Goal: Information Seeking & Learning: Understand process/instructions

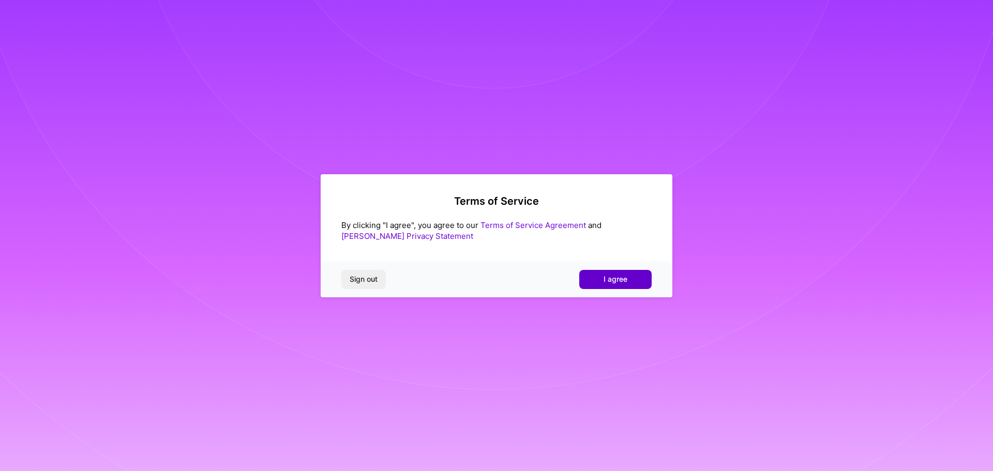
click at [598, 282] on button "I agree" at bounding box center [615, 279] width 72 height 19
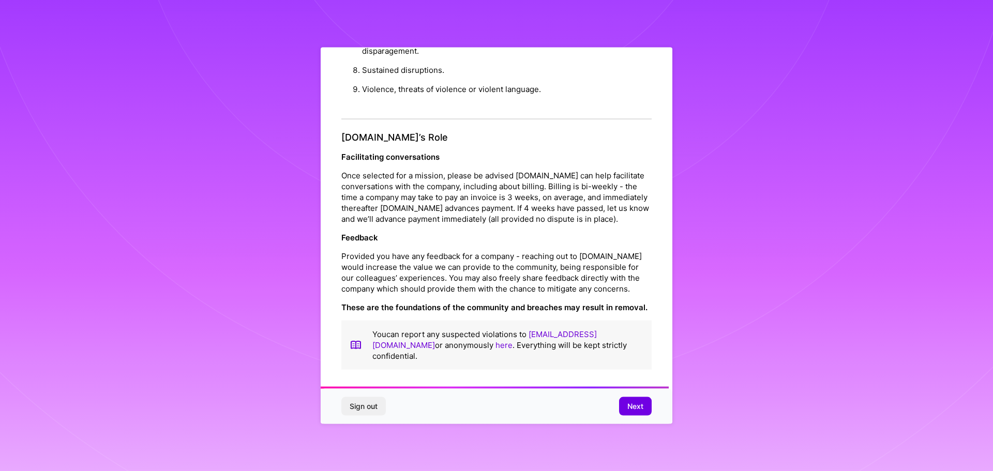
scroll to position [1120, 0]
click at [629, 402] on span "Next" at bounding box center [635, 406] width 16 height 10
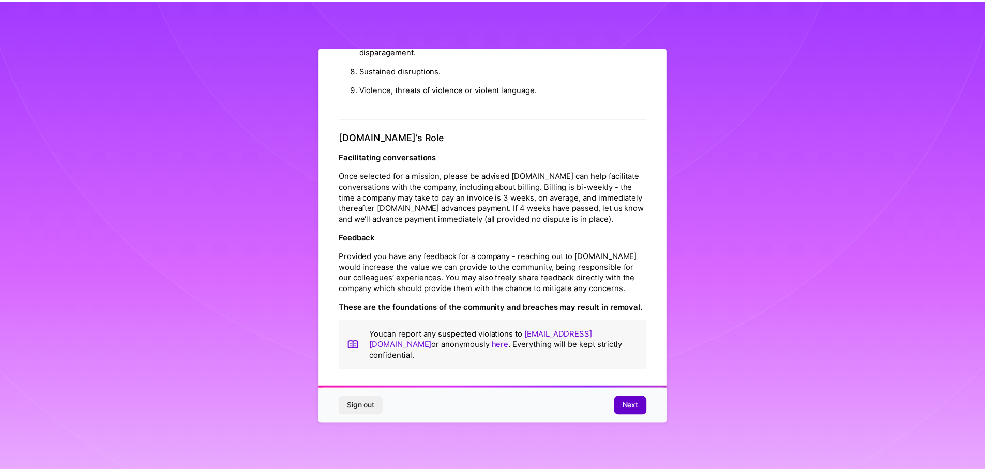
scroll to position [0, 0]
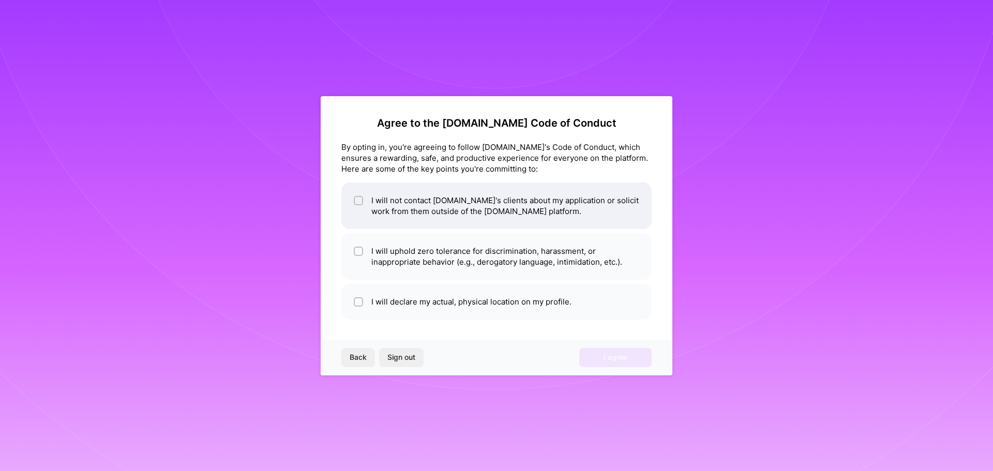
click at [487, 208] on li "I will not contact A.Team's clients about my application or solicit work from t…" at bounding box center [496, 206] width 310 height 47
checkbox input "true"
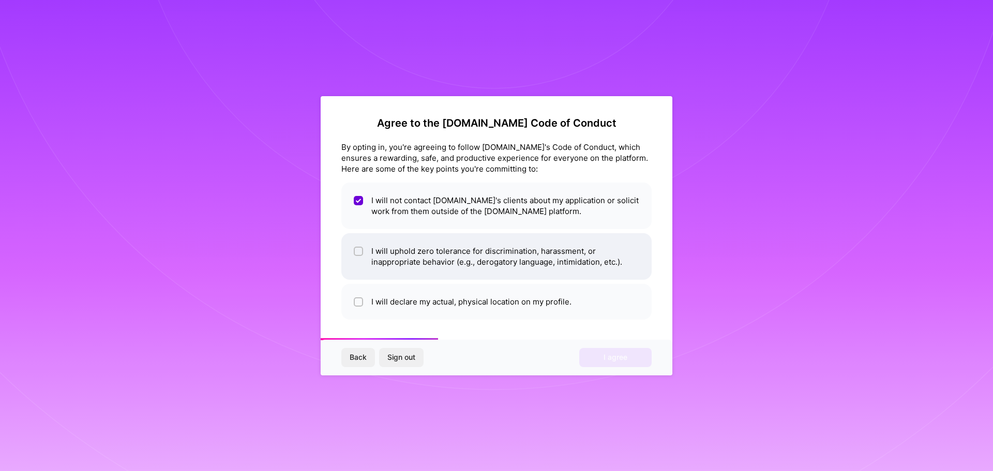
click at [500, 260] on li "I will uphold zero tolerance for discrimination, harassment, or inappropriate b…" at bounding box center [496, 256] width 310 height 47
checkbox input "true"
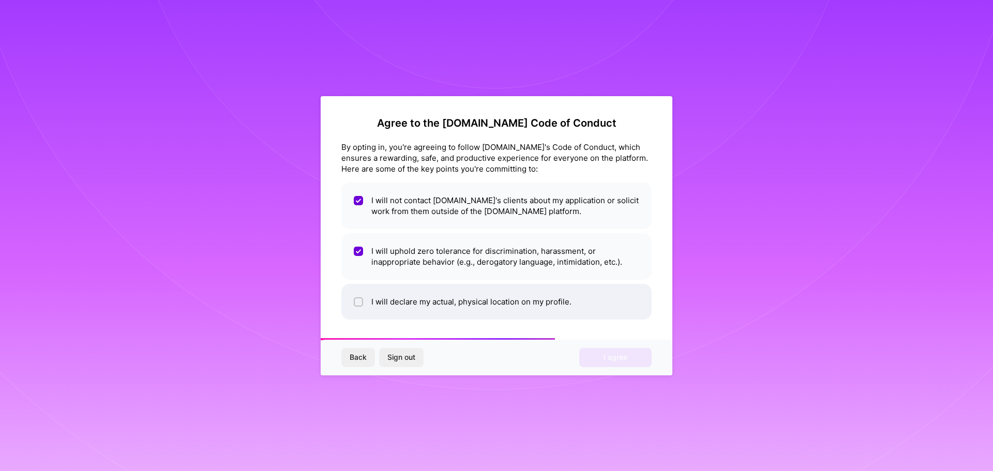
click at [491, 297] on li "I will declare my actual, physical location on my profile." at bounding box center [496, 302] width 310 height 36
checkbox input "true"
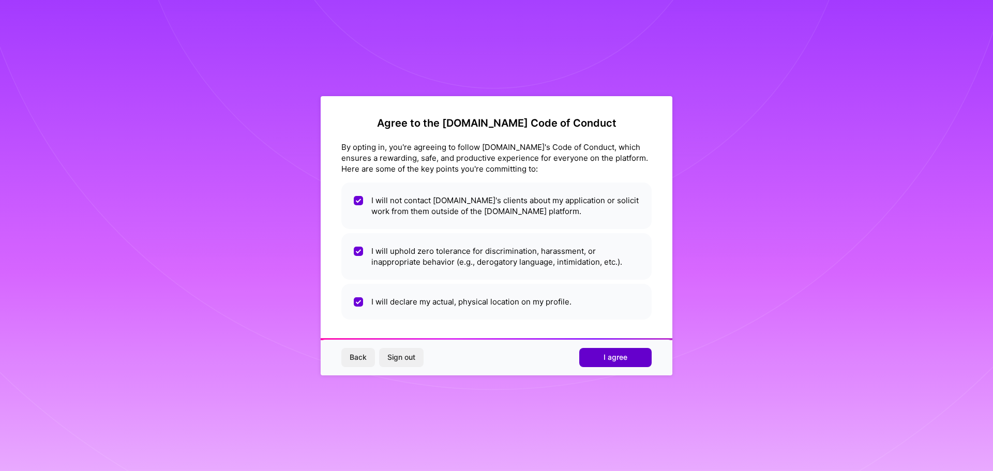
click at [617, 359] on span "I agree" at bounding box center [615, 357] width 24 height 10
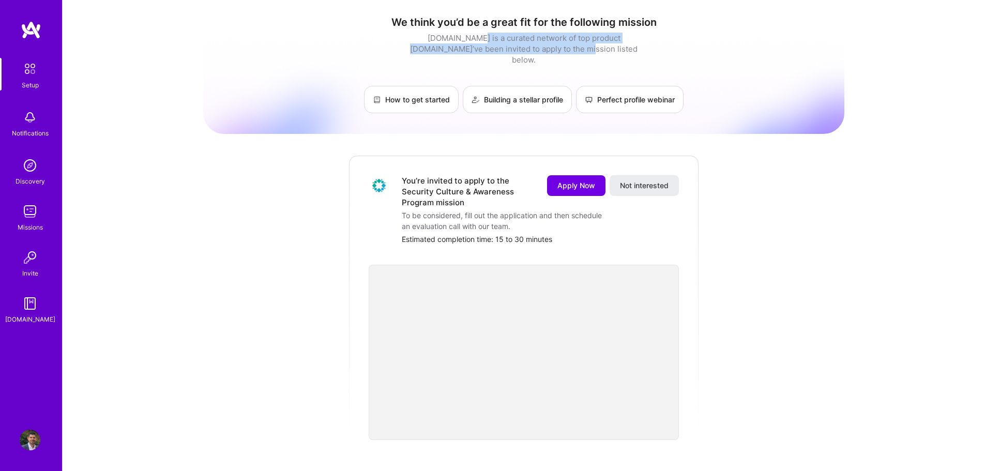
drag, startPoint x: 459, startPoint y: 40, endPoint x: 572, endPoint y: 44, distance: 113.8
click at [572, 44] on div "[DOMAIN_NAME] is a curated network of top product [DOMAIN_NAME]’ve been invited…" at bounding box center [523, 49] width 233 height 33
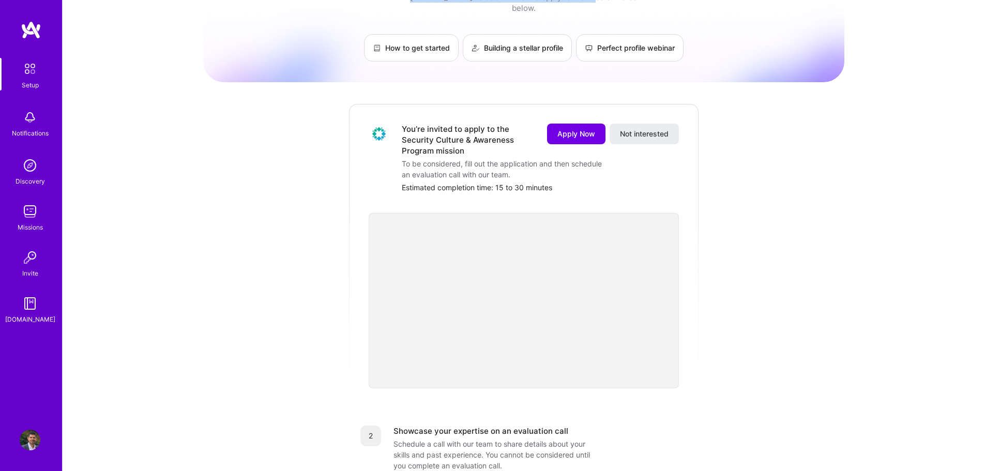
click at [27, 77] on img at bounding box center [30, 69] width 22 height 22
click at [25, 110] on img at bounding box center [30, 117] width 21 height 21
click at [33, 89] on div "Setup" at bounding box center [30, 85] width 17 height 11
click at [33, 88] on div "Setup" at bounding box center [30, 85] width 17 height 11
click at [37, 184] on div "Discovery" at bounding box center [30, 181] width 29 height 11
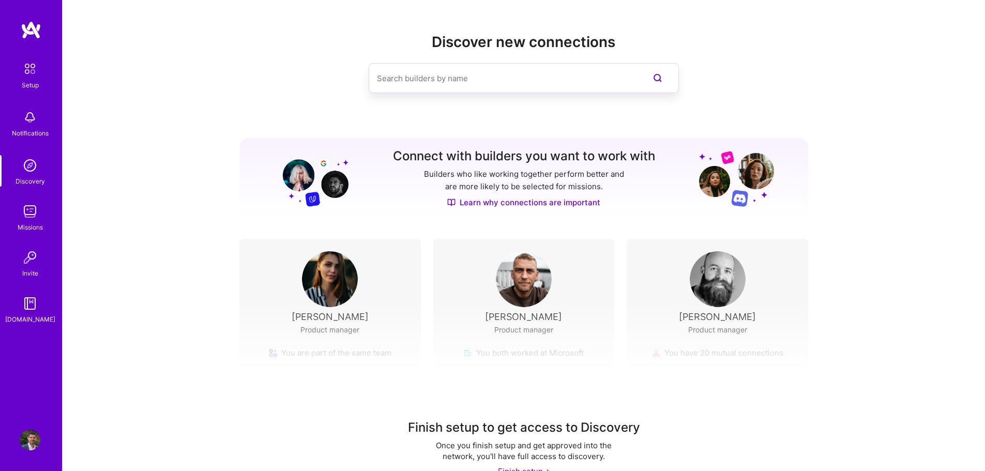
click at [26, 217] on img at bounding box center [30, 211] width 21 height 21
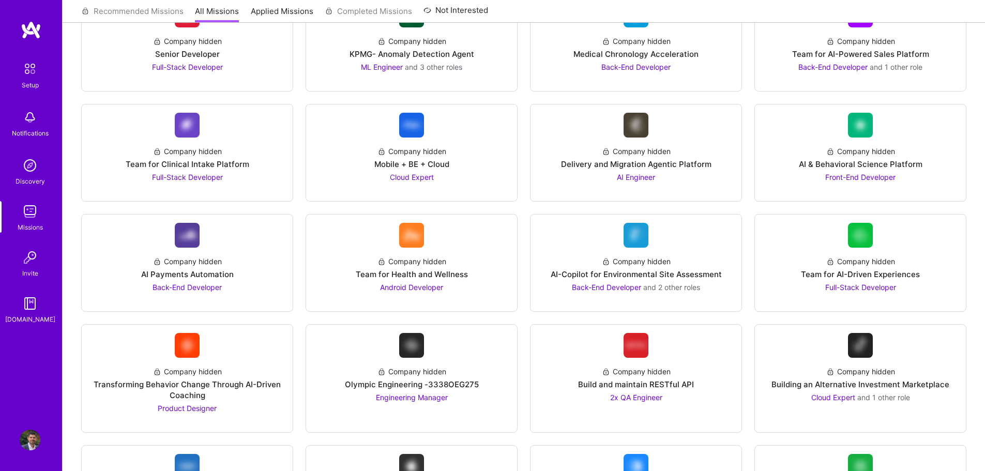
scroll to position [1324, 0]
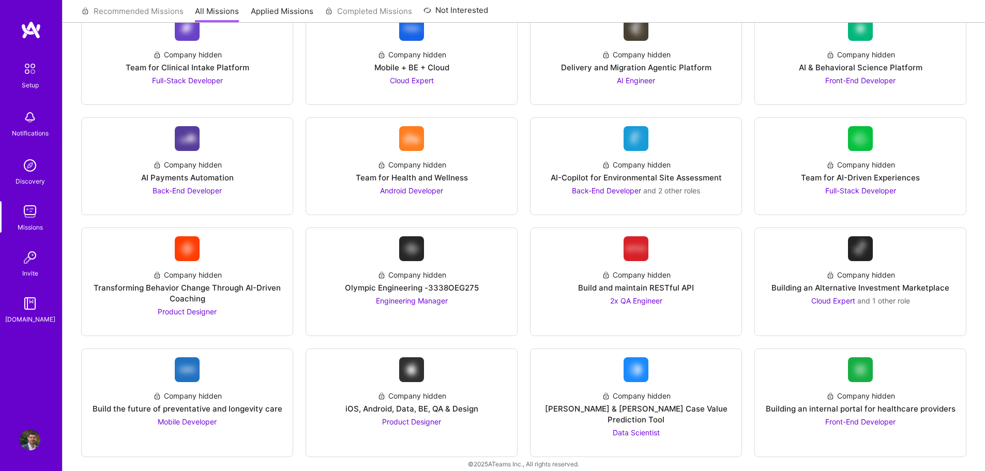
click at [22, 260] on img at bounding box center [30, 257] width 21 height 21
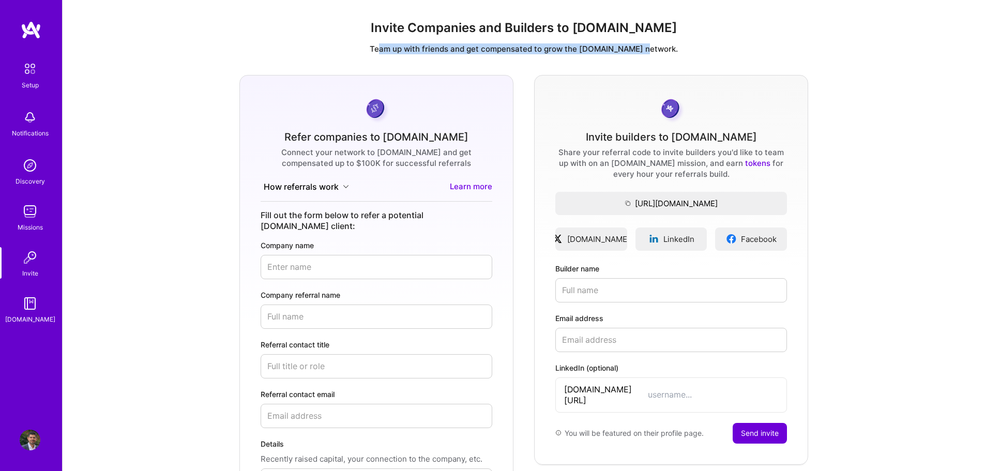
drag, startPoint x: 400, startPoint y: 47, endPoint x: 664, endPoint y: 49, distance: 264.2
click at [664, 49] on p "Team up with friends and get compensated to grow the [DOMAIN_NAME] network." at bounding box center [524, 48] width 906 height 11
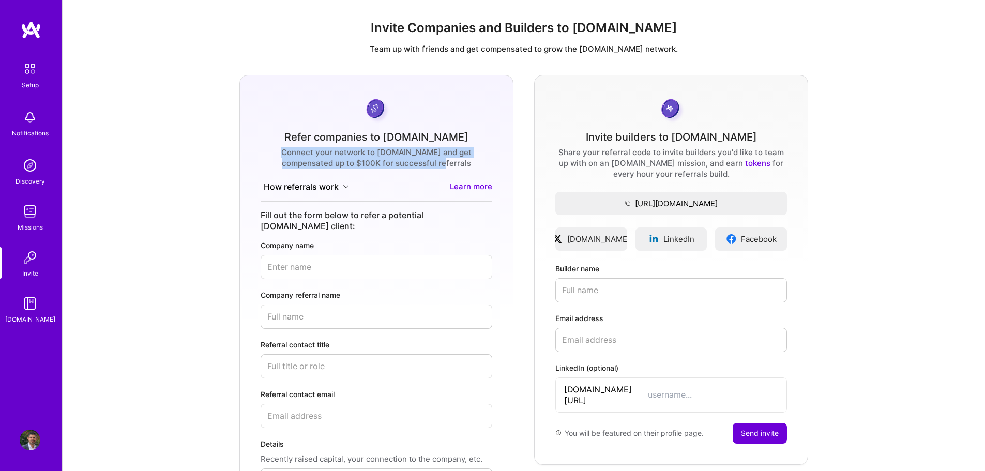
drag, startPoint x: 263, startPoint y: 153, endPoint x: 446, endPoint y: 164, distance: 183.4
click at [446, 164] on div "Connect your network to [DOMAIN_NAME] and get compensated up to $100K for succe…" at bounding box center [377, 158] width 232 height 22
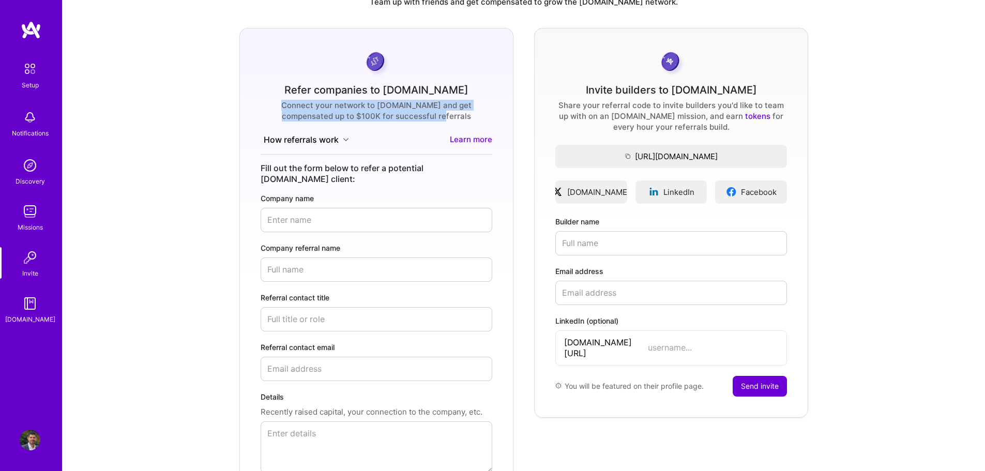
scroll to position [52, 0]
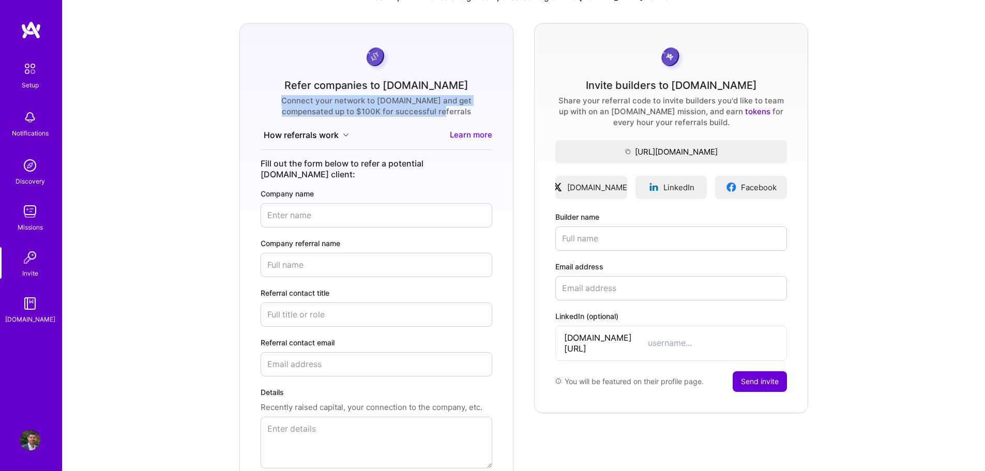
click at [342, 138] on button "How referrals work" at bounding box center [307, 135] width 92 height 12
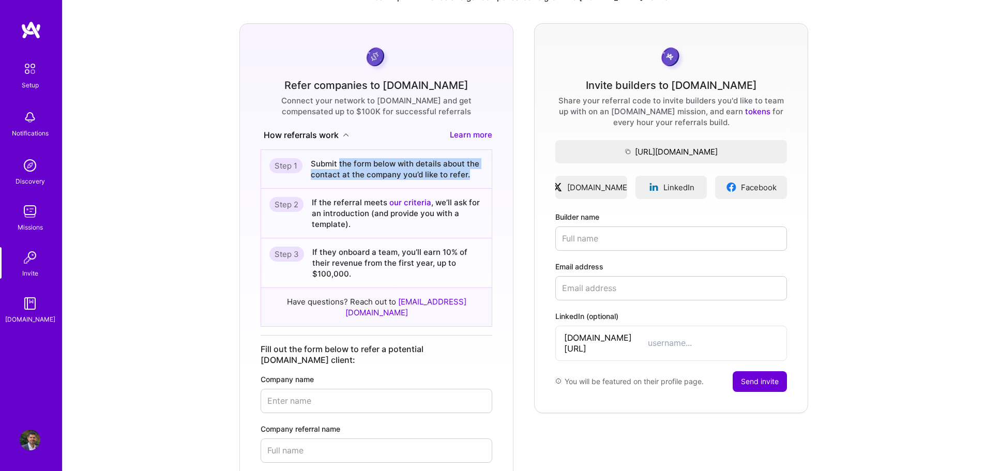
drag, startPoint x: 338, startPoint y: 164, endPoint x: 474, endPoint y: 176, distance: 137.0
click at [474, 176] on div "Submit the form below with details about the contact at the company you’d like …" at bounding box center [397, 169] width 173 height 22
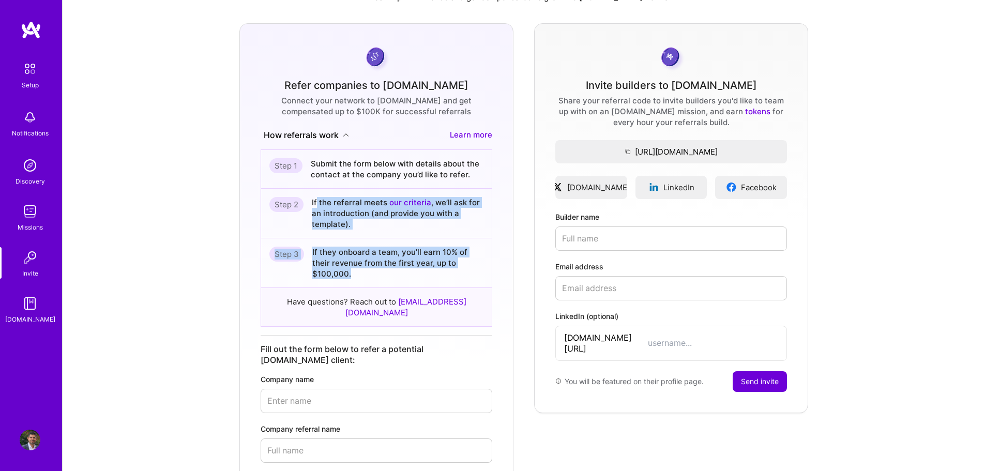
drag, startPoint x: 316, startPoint y: 202, endPoint x: 479, endPoint y: 267, distance: 175.6
click at [479, 267] on div "Step 1 Submit the form below with details about the contact at the company you’…" at bounding box center [377, 237] width 232 height 177
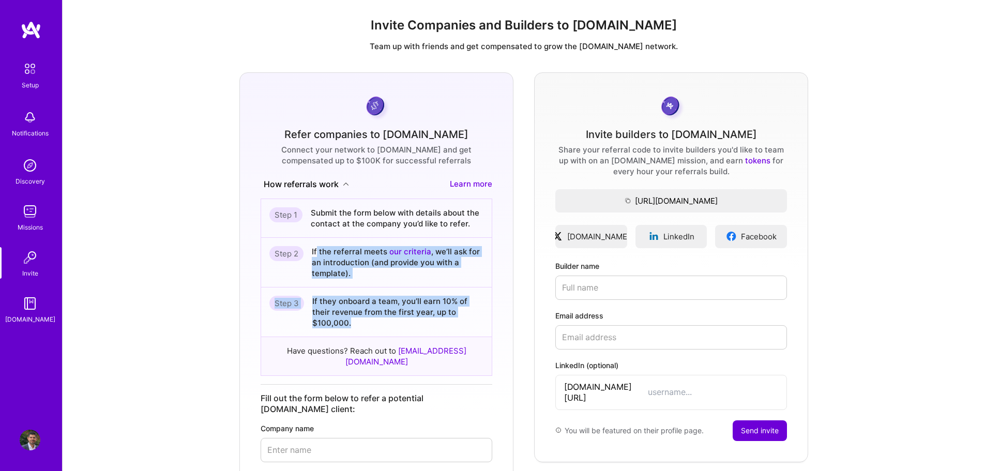
scroll to position [0, 0]
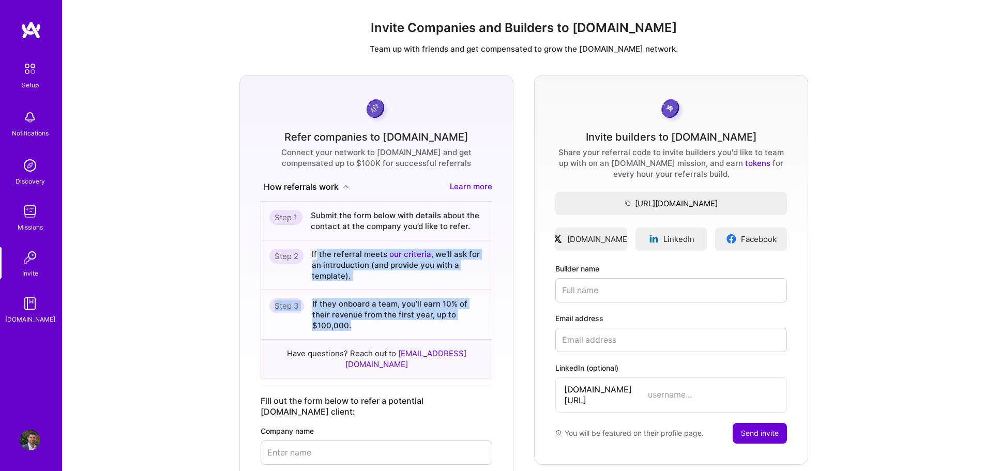
click at [23, 313] on img at bounding box center [30, 303] width 21 height 21
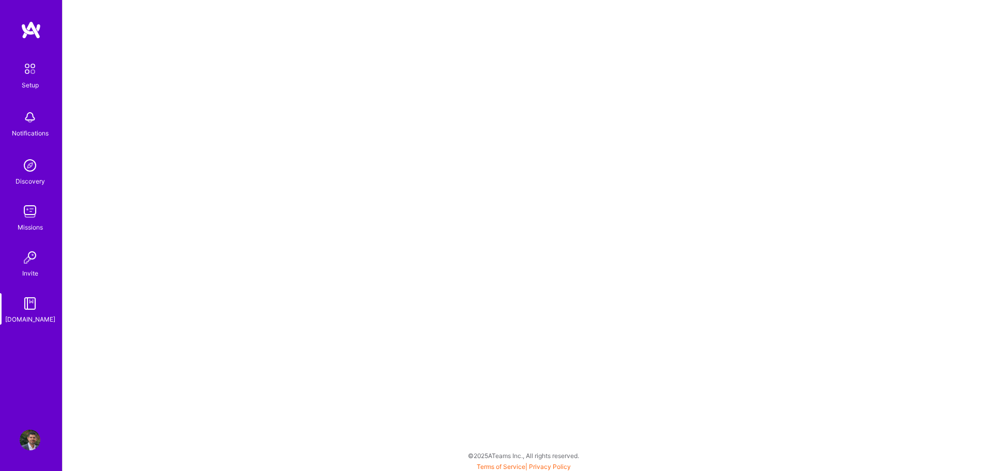
click at [37, 80] on div "Setup" at bounding box center [30, 85] width 17 height 11
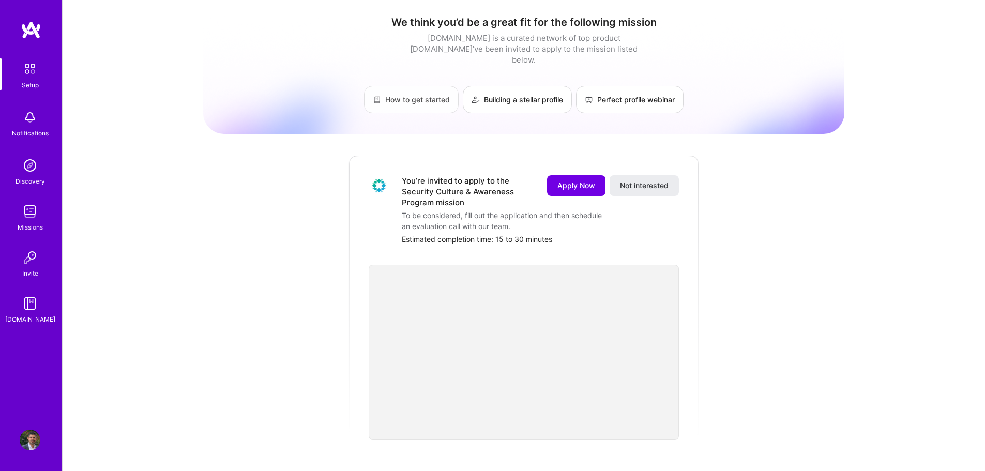
click at [419, 95] on link "How to get started" at bounding box center [411, 99] width 95 height 27
